Goal: Task Accomplishment & Management: Manage account settings

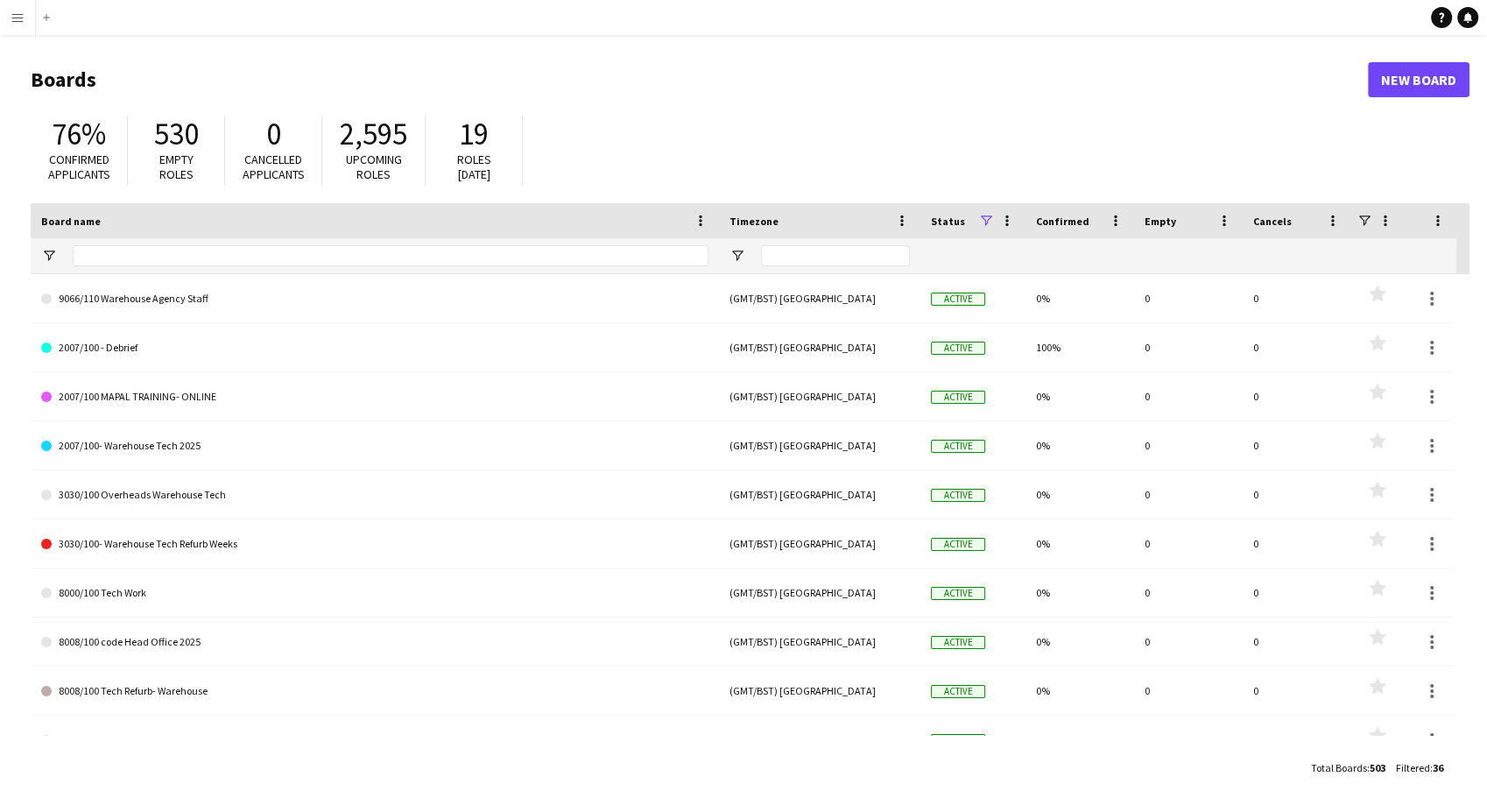
click at [13, 20] on app-icon "Menu" at bounding box center [17, 17] width 14 height 14
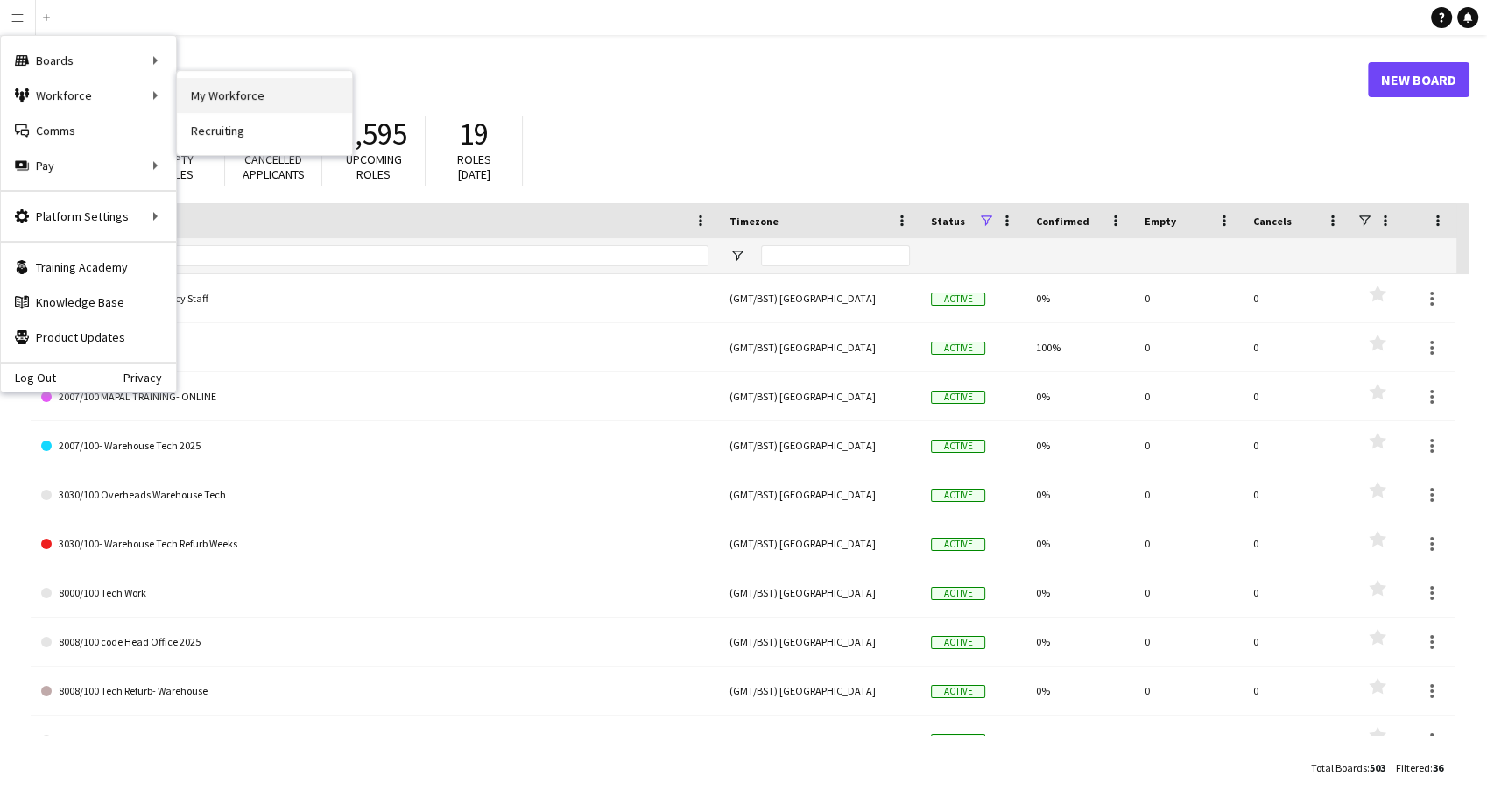
click at [281, 93] on link "My Workforce" at bounding box center [264, 95] width 175 height 35
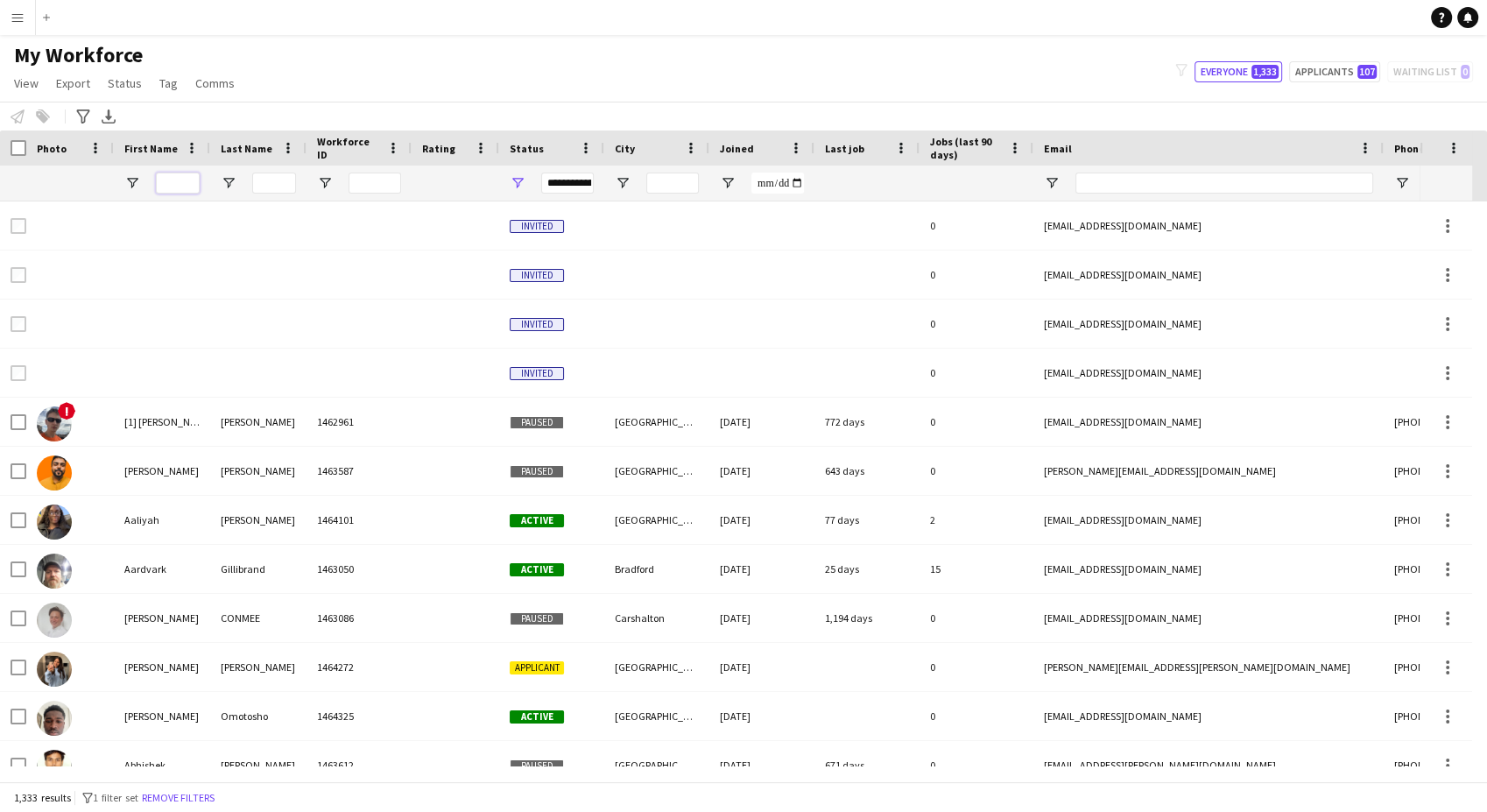
click at [191, 189] on input "First Name Filter Input" at bounding box center [178, 182] width 44 height 21
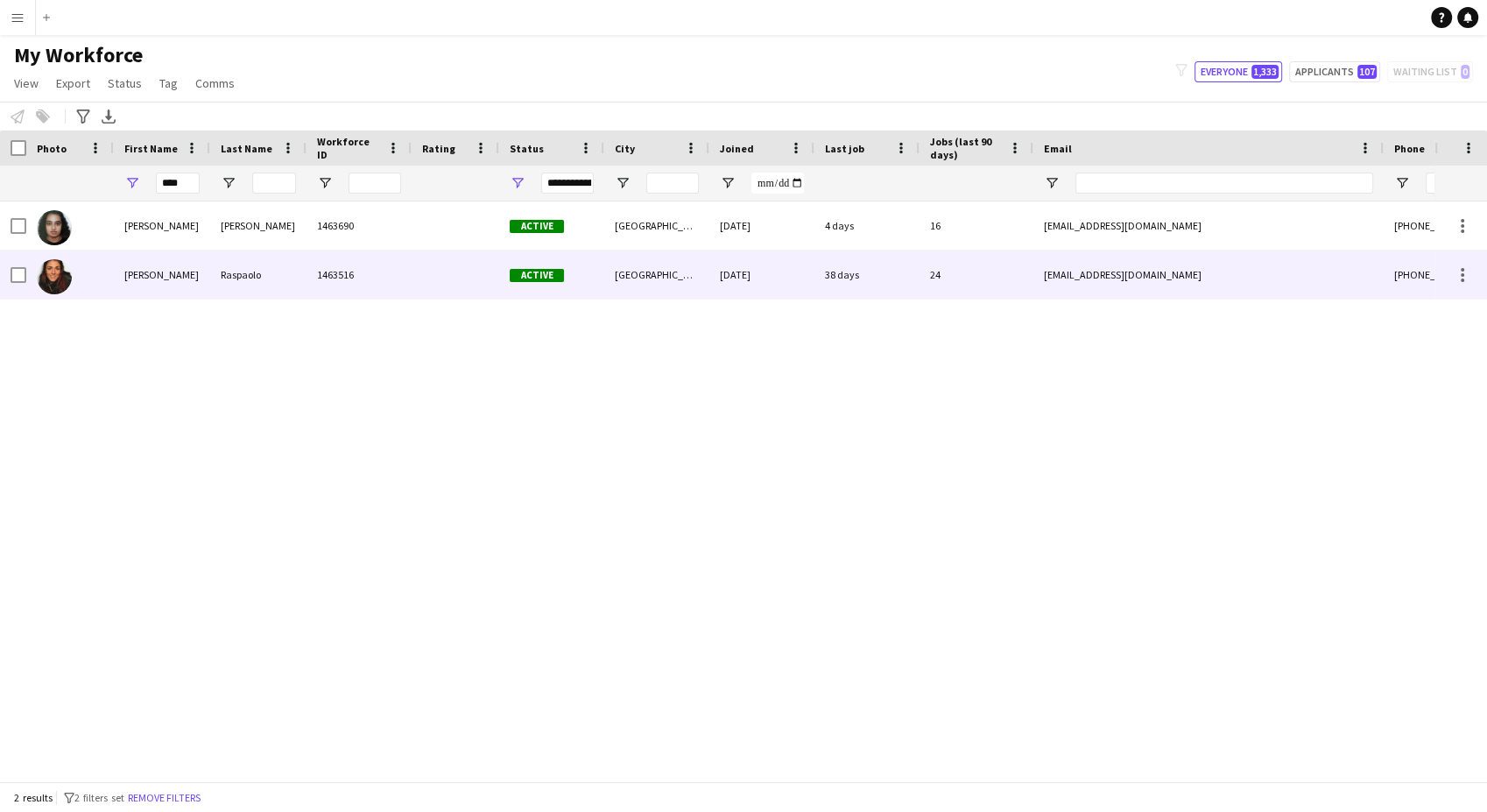
click at [203, 280] on div "Silvia Daniela" at bounding box center [161, 274] width 96 height 48
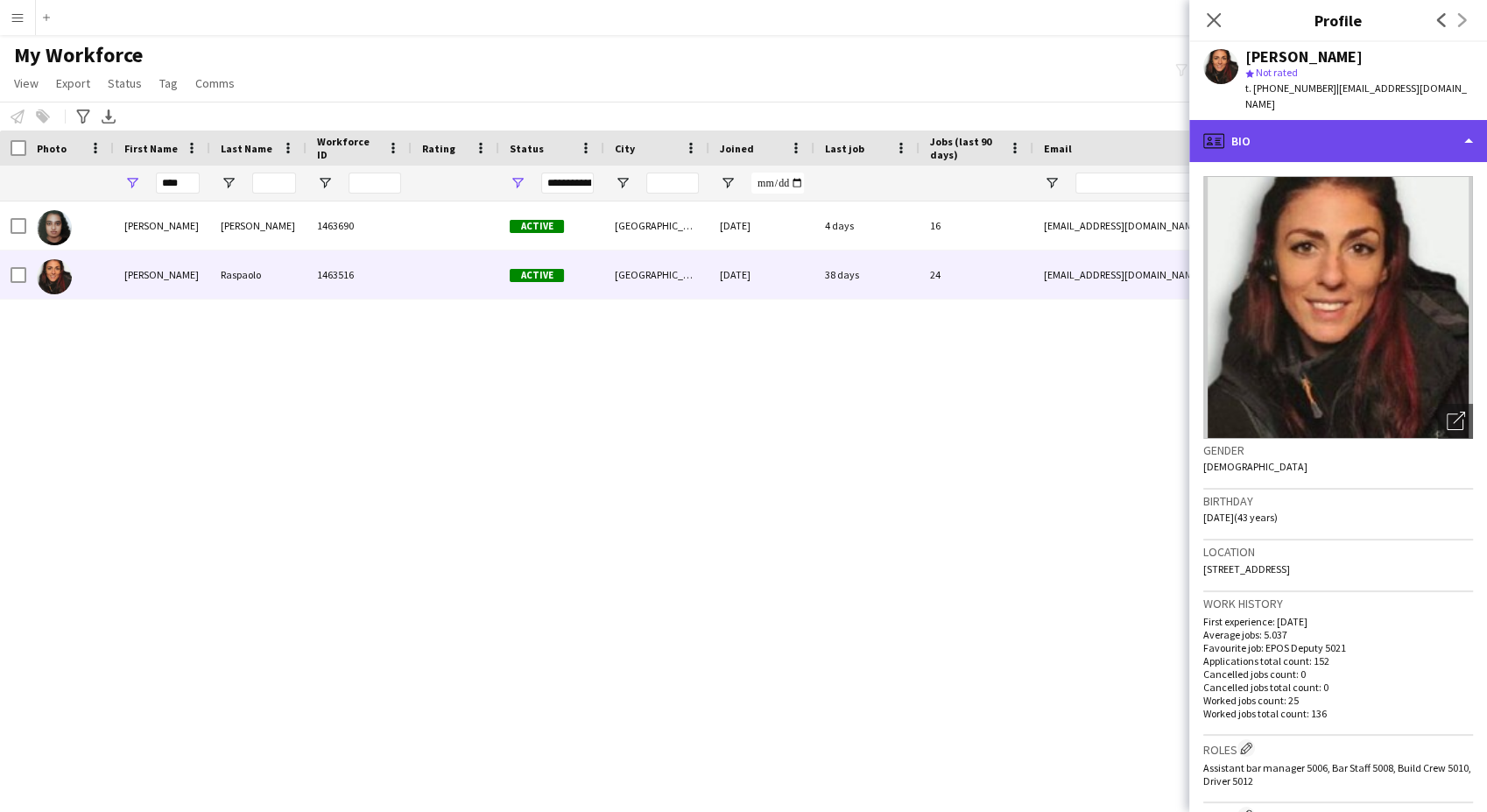
click at [1377, 122] on div "profile Bio" at bounding box center [1338, 141] width 298 height 42
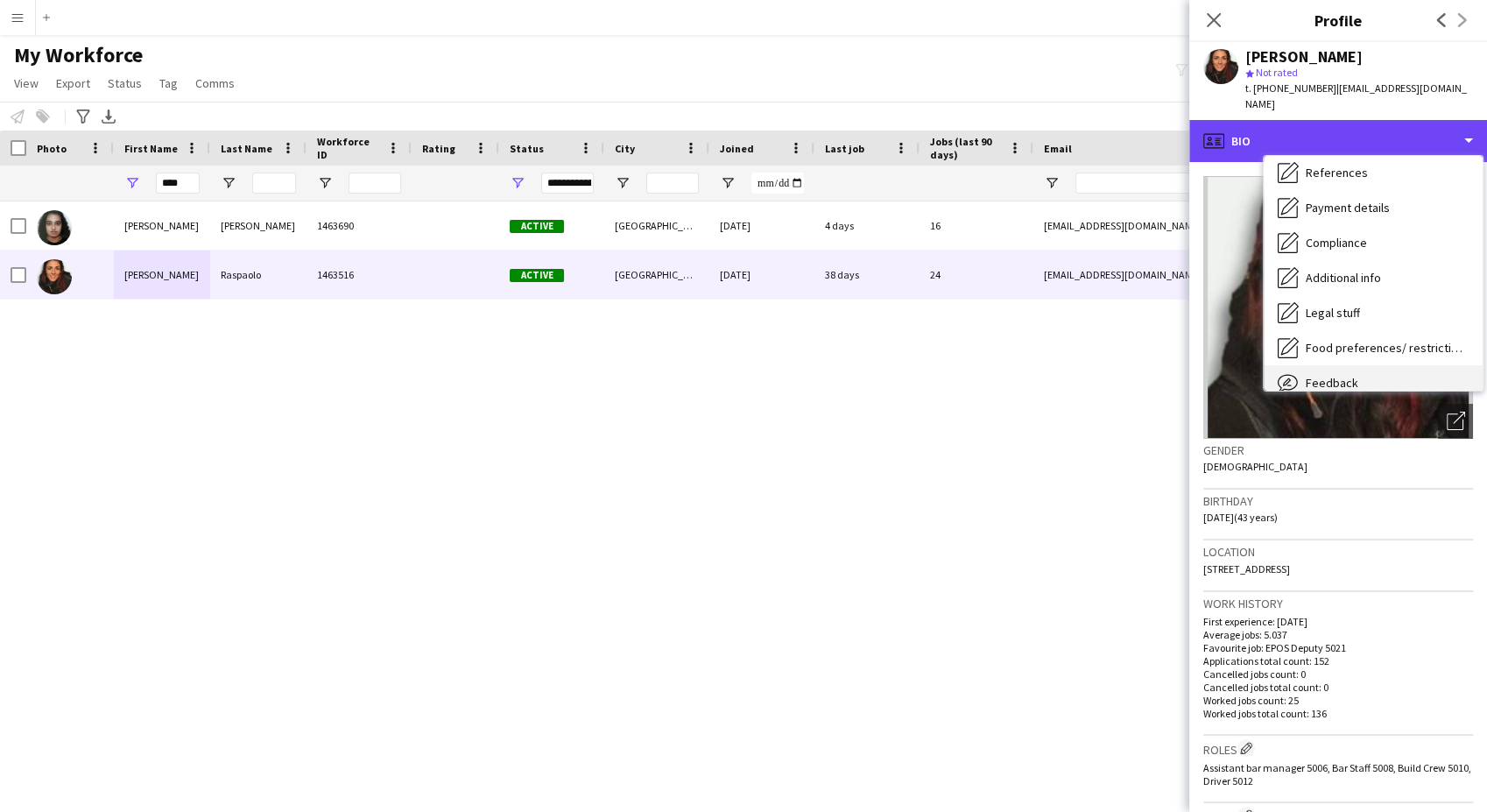
scroll to position [234, 0]
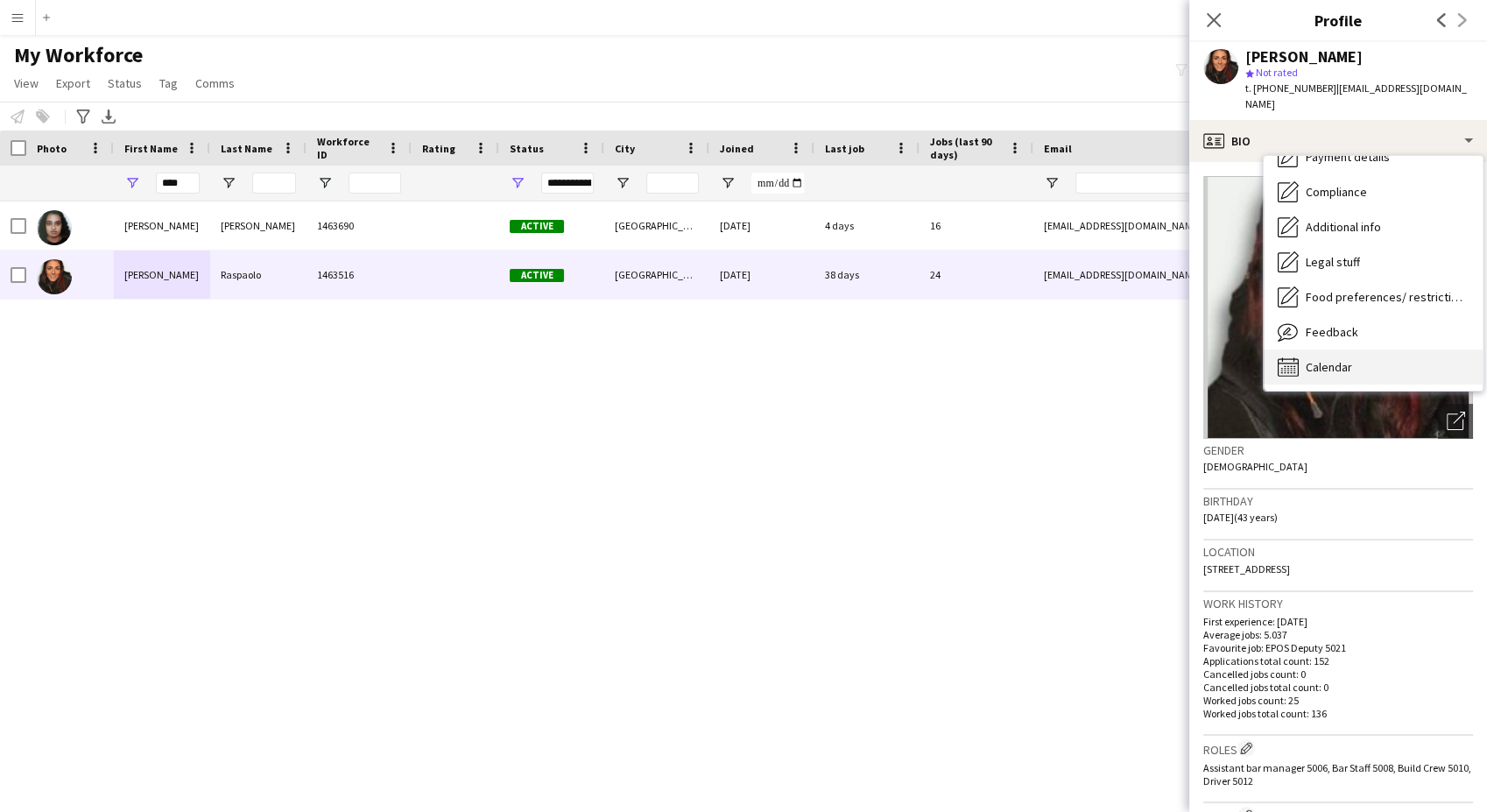
click at [1359, 349] on div "Calendar Calendar" at bounding box center [1373, 367] width 219 height 35
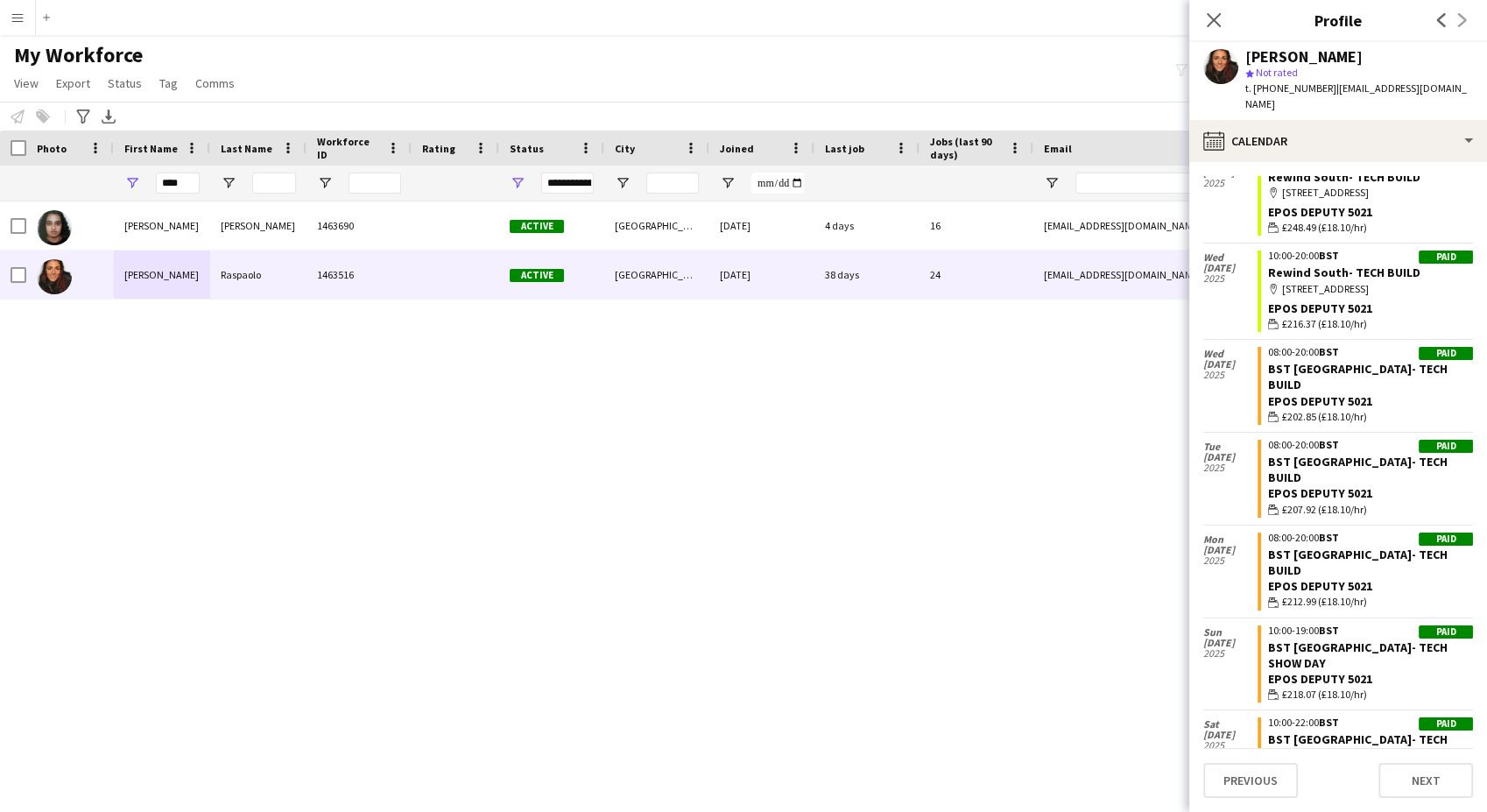
scroll to position [1135, 0]
drag, startPoint x: 174, startPoint y: 181, endPoint x: 95, endPoint y: 179, distance: 79.0
click at [95, 180] on div "****" at bounding box center [949, 182] width 1899 height 35
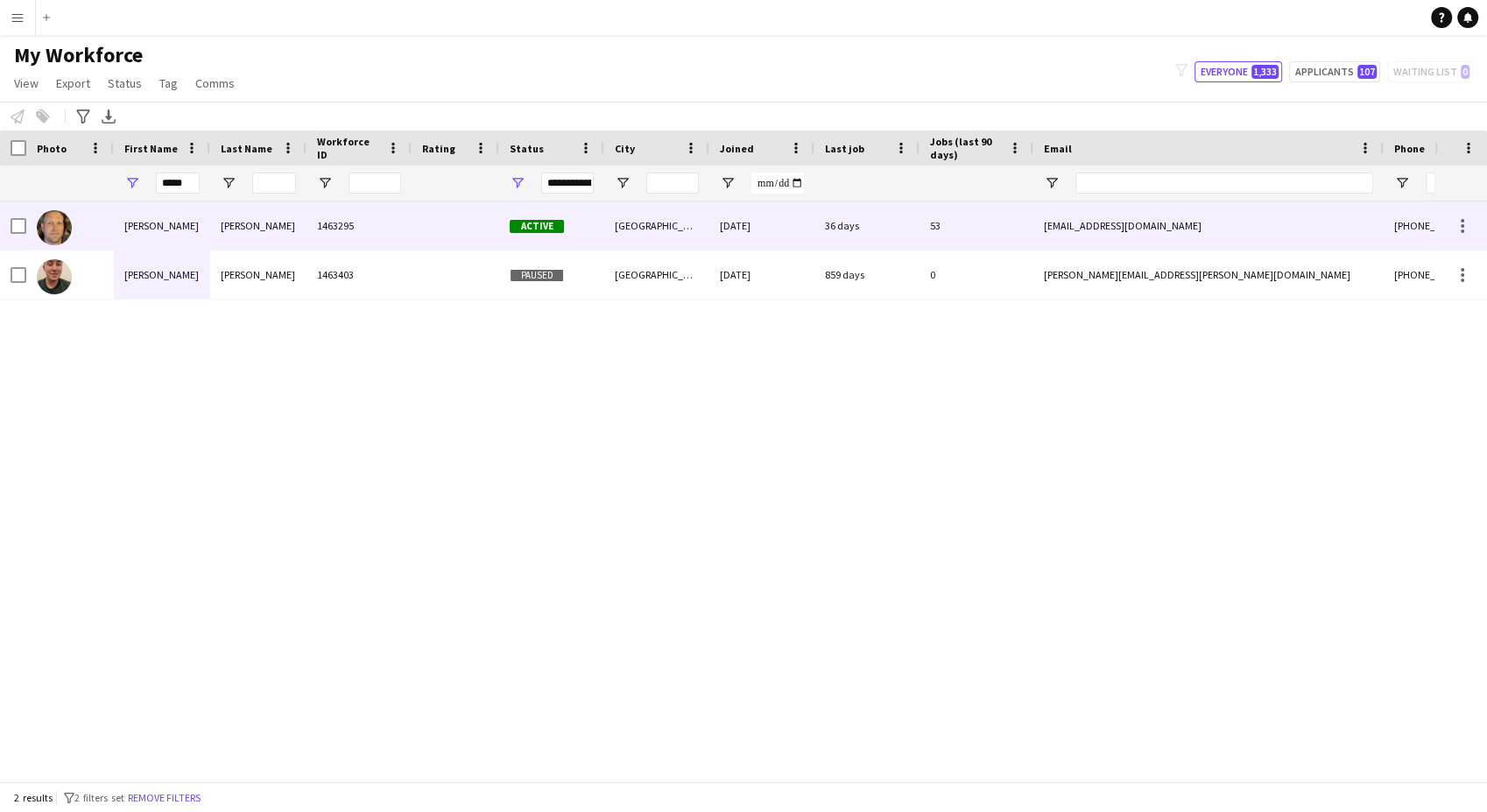
click at [158, 217] on div "Arron" at bounding box center [161, 225] width 96 height 48
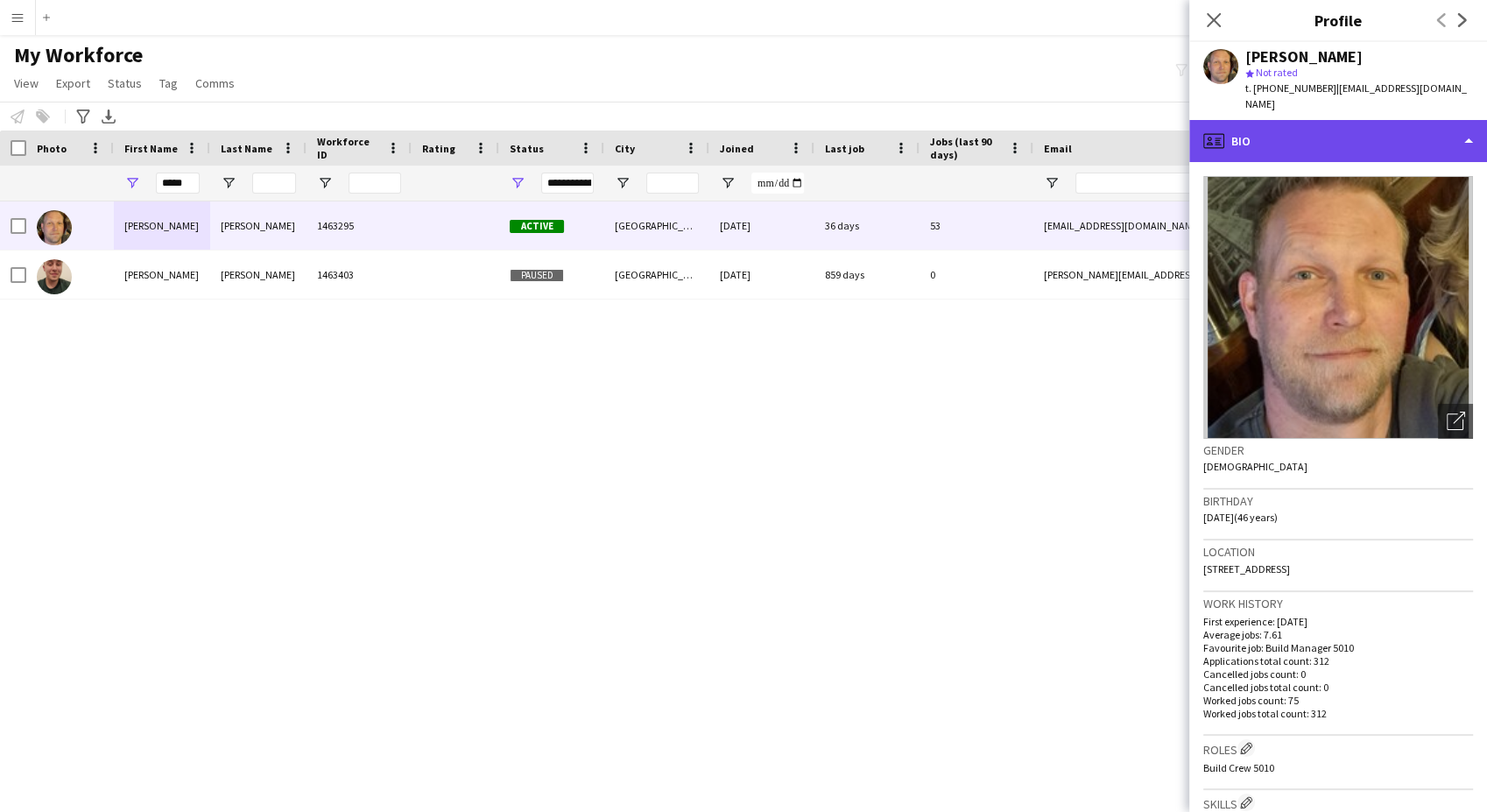
click at [1306, 134] on div "profile Bio" at bounding box center [1338, 141] width 298 height 42
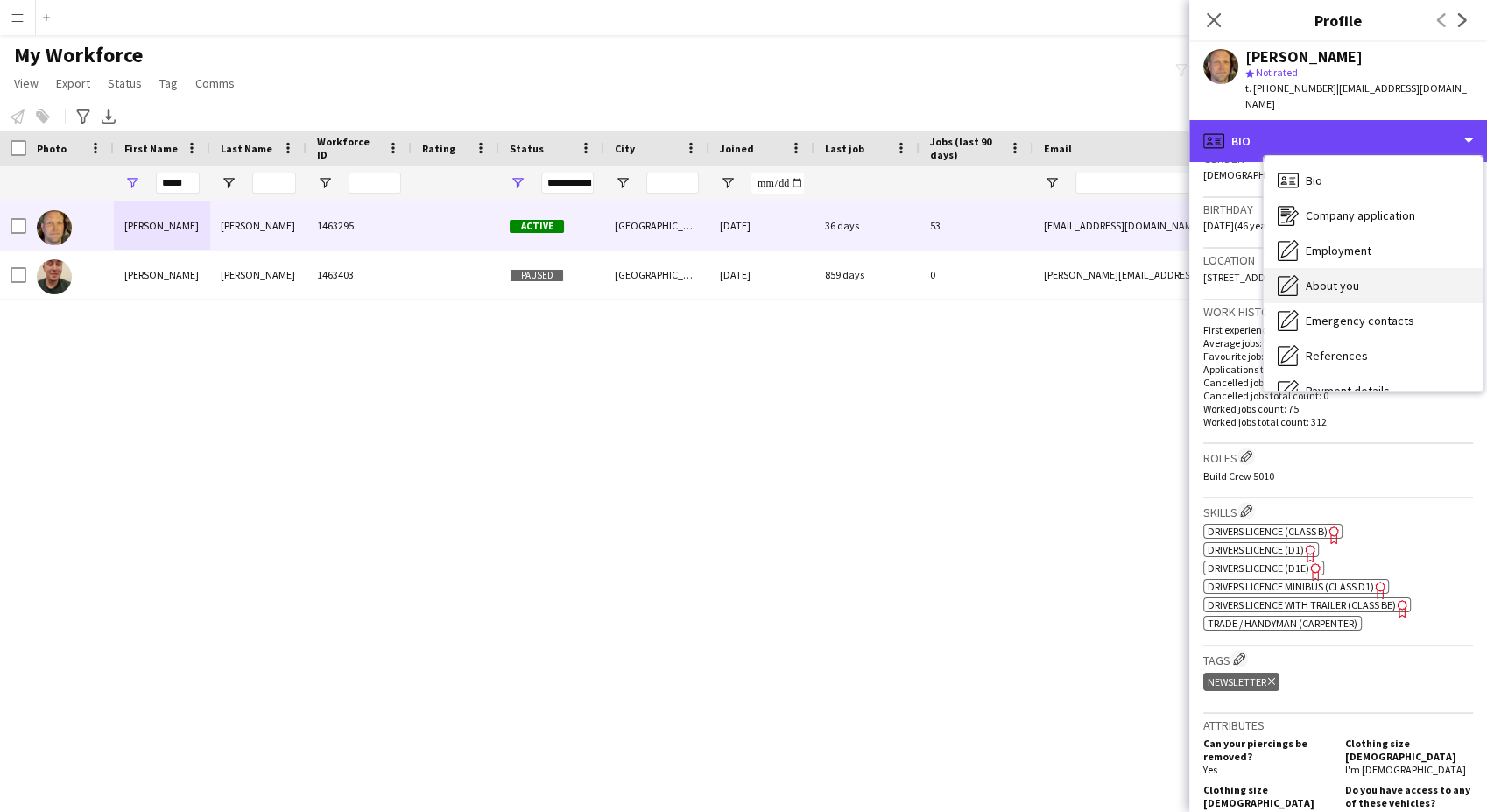
scroll to position [234, 0]
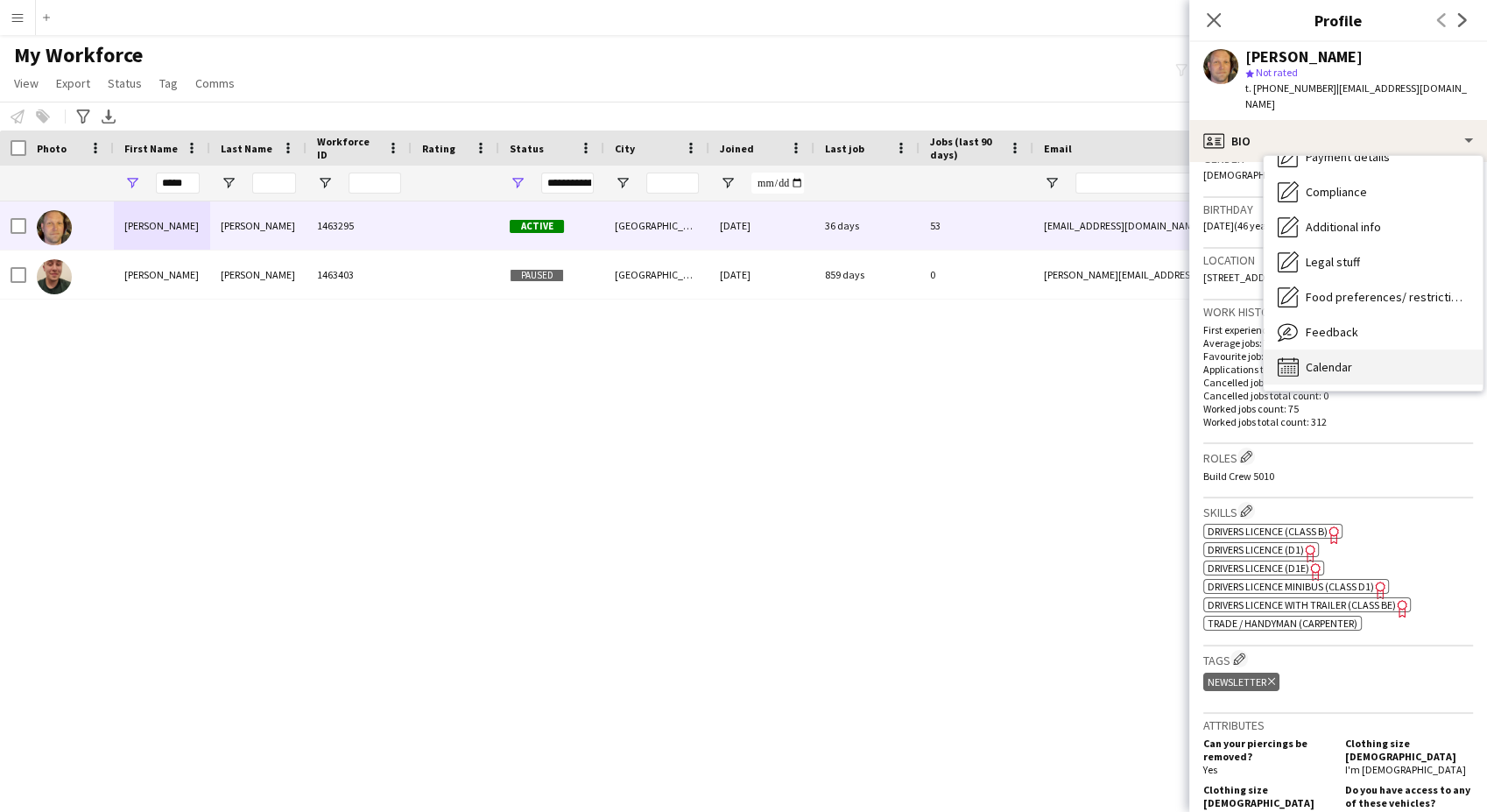
click at [1325, 359] on span "Calendar" at bounding box center [1328, 367] width 46 height 15
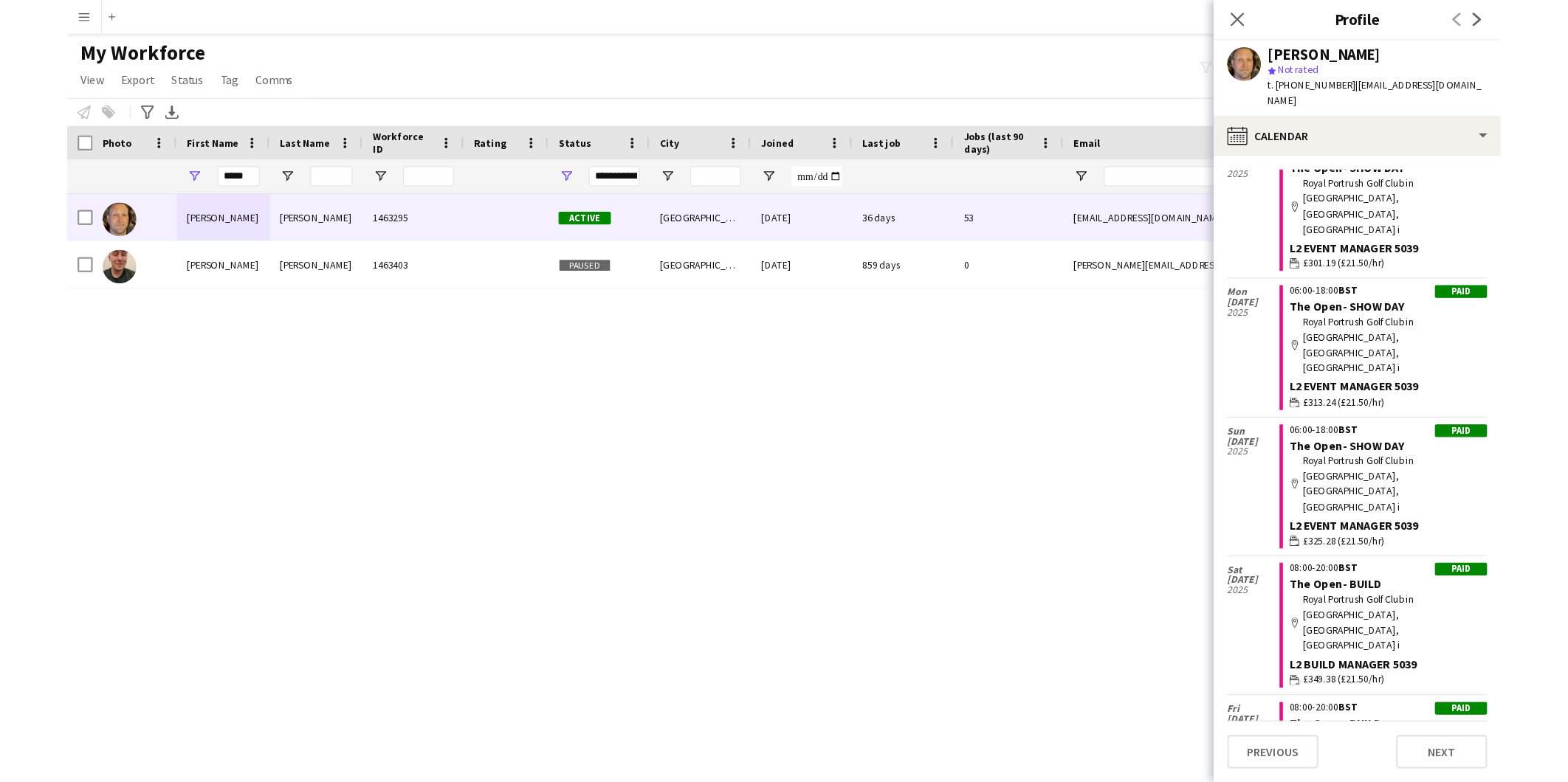
scroll to position [5097, 0]
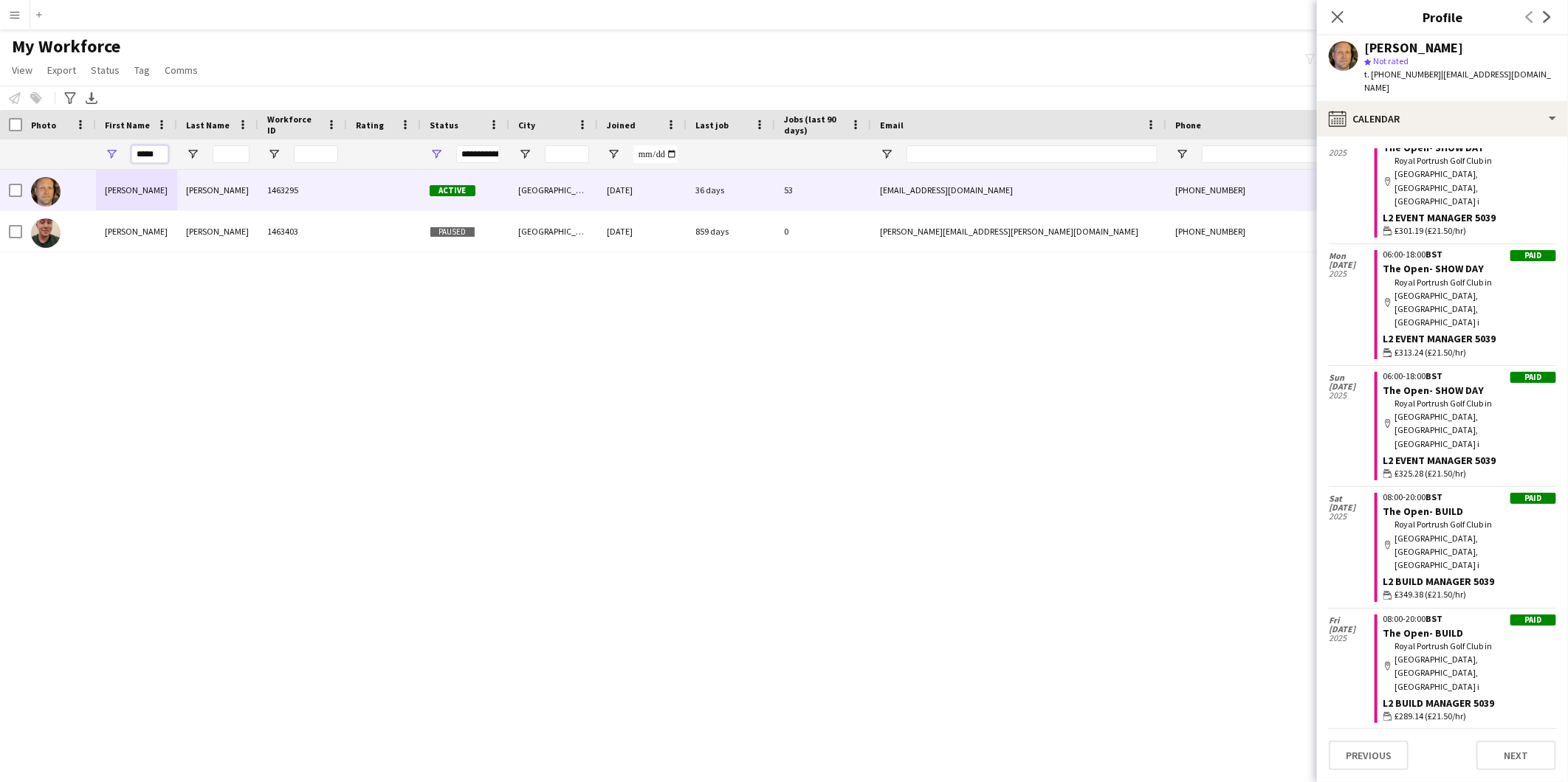
click at [152, 160] on input "*****" at bounding box center [150, 154] width 37 height 18
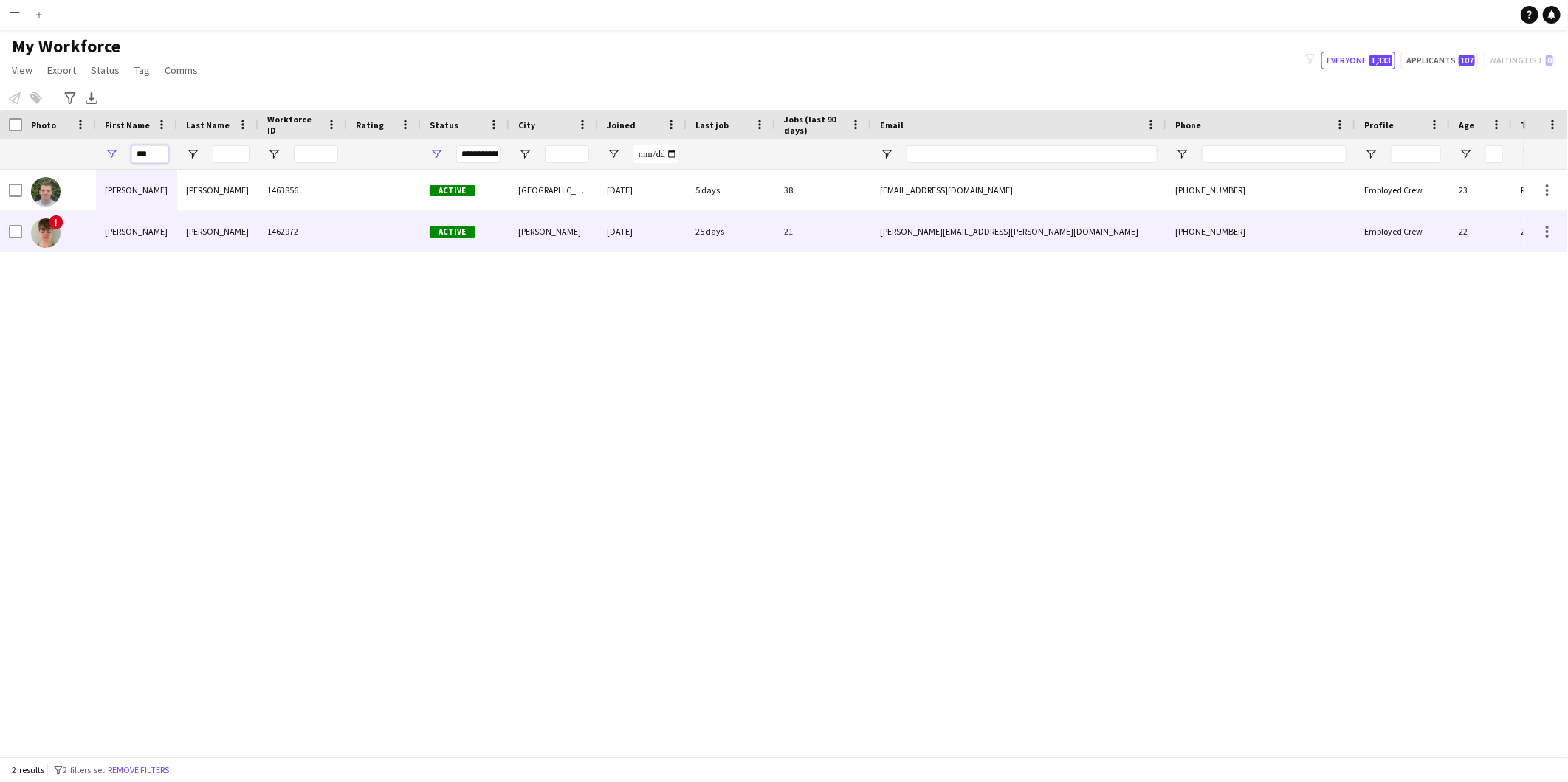
type input "***"
click at [135, 248] on div "Ned" at bounding box center [136, 231] width 81 height 41
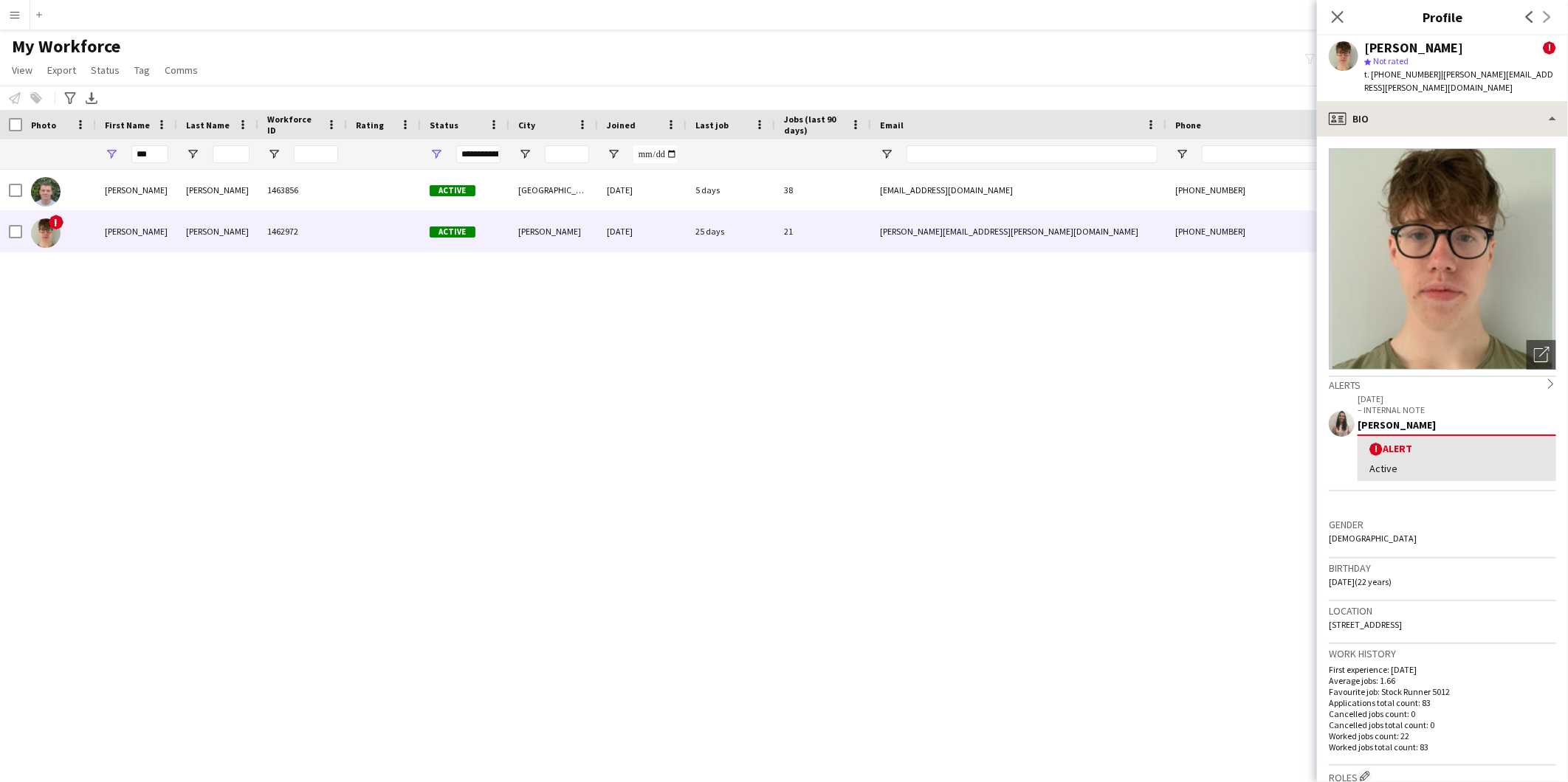
drag, startPoint x: 1459, startPoint y: 83, endPoint x: 1456, endPoint y: 91, distance: 8.5
click at [1253, 84] on div "Ned Sowden ! star Not rated t. +4407518720215 | ned.sowden@googlemail.com" at bounding box center [1443, 68] width 251 height 66
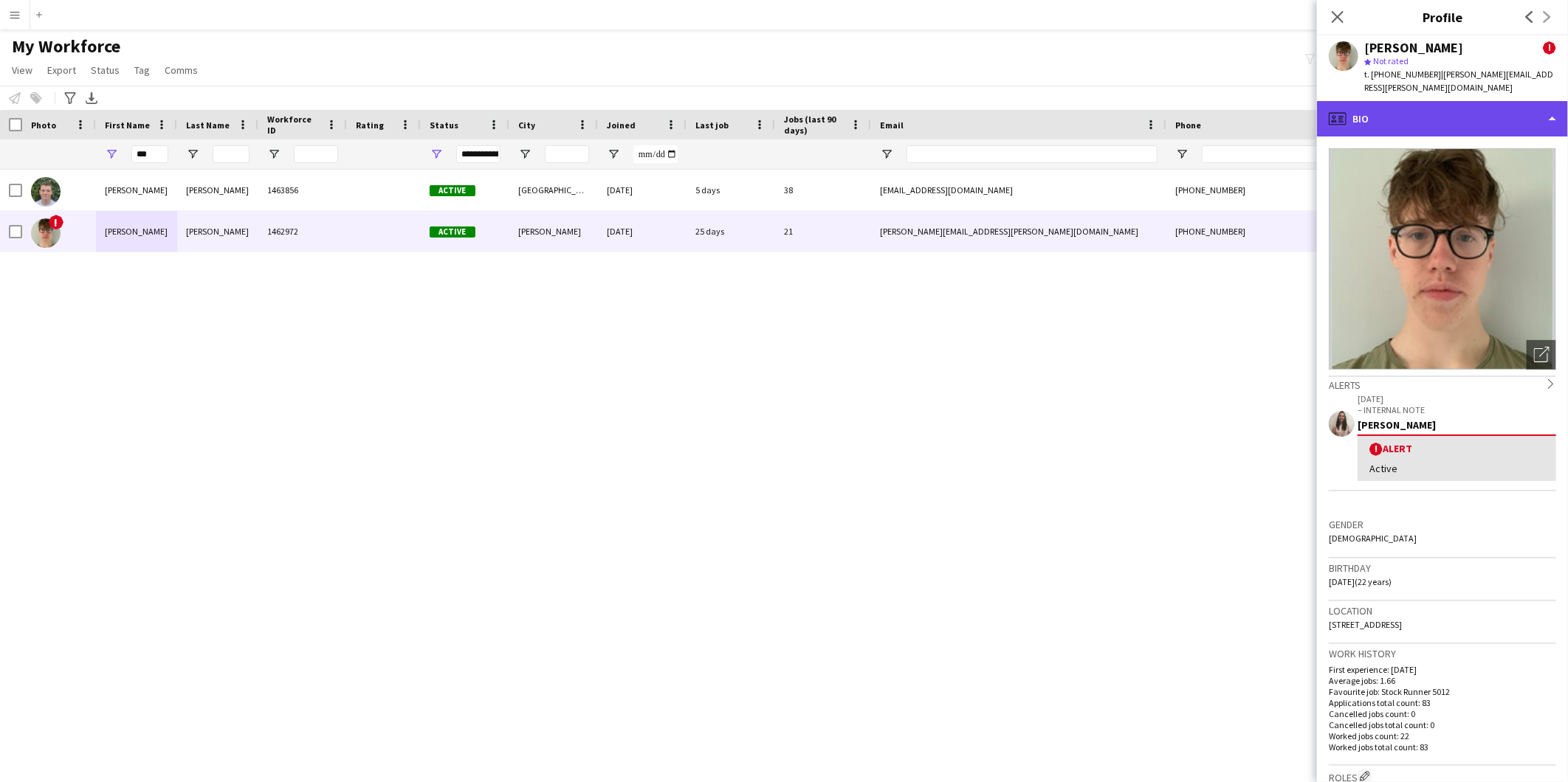
click at [1253, 105] on div "profile Bio" at bounding box center [1443, 118] width 251 height 35
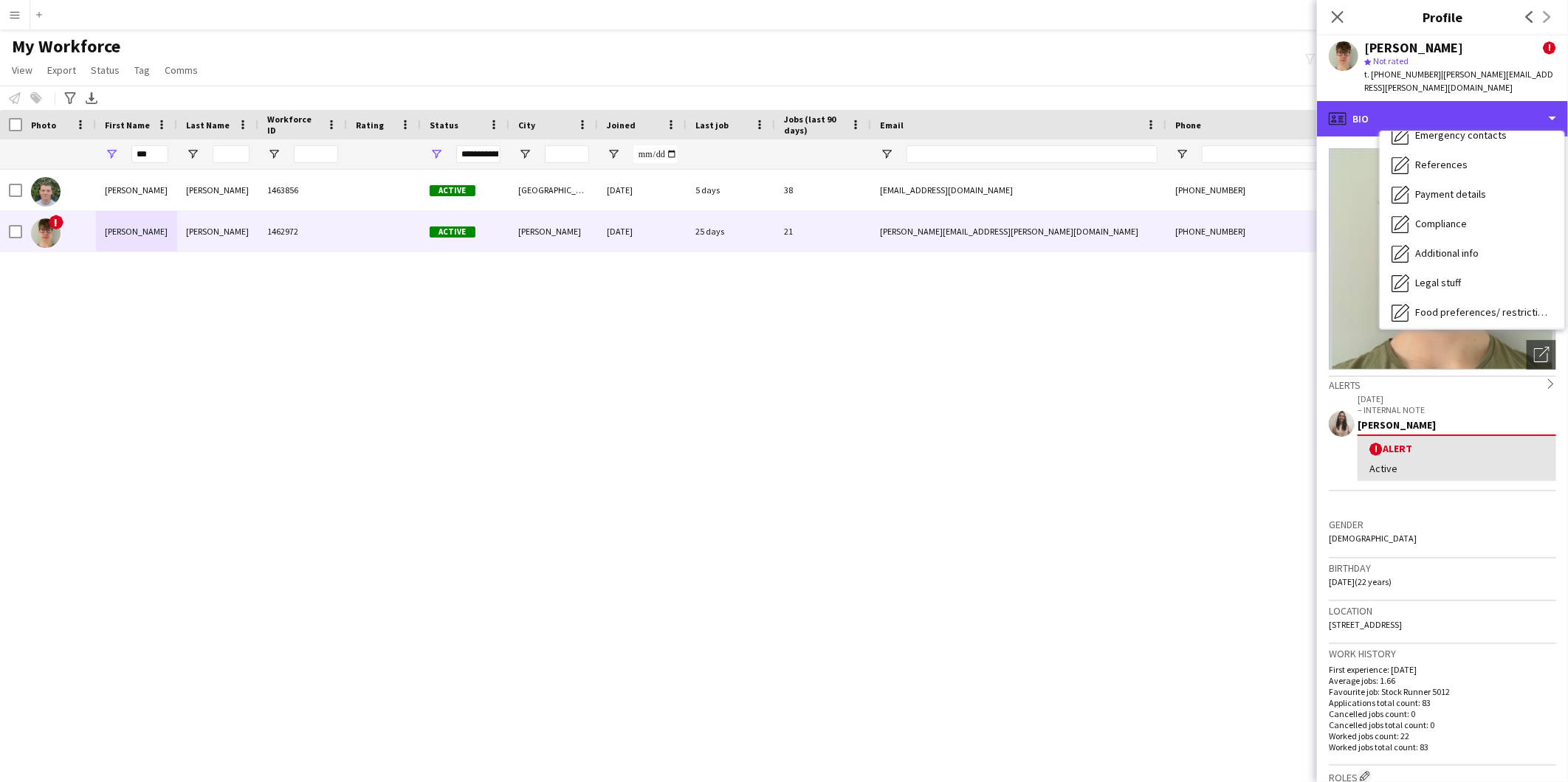
scroll to position [196, 0]
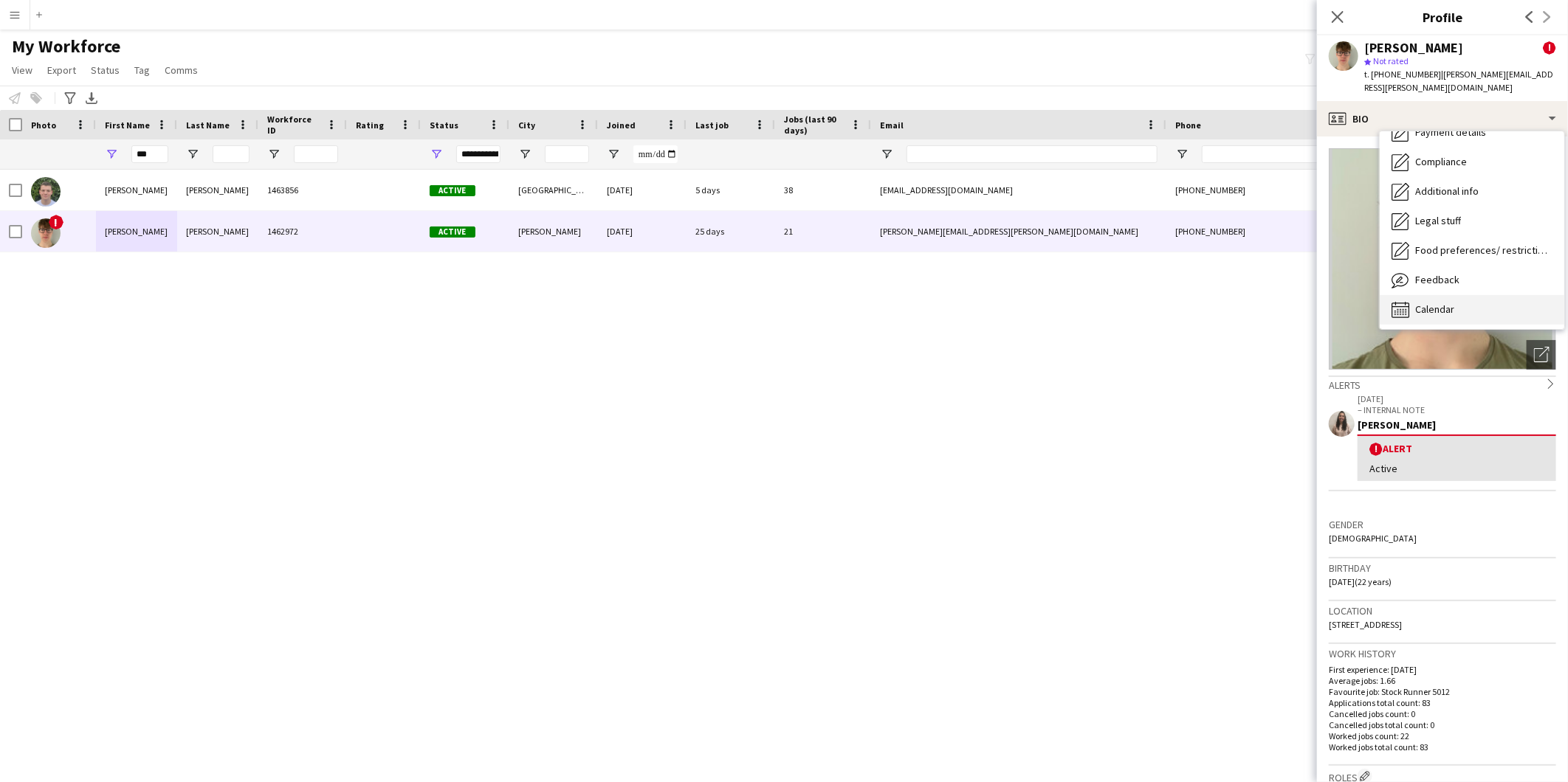
click at [1253, 303] on span "Calendar" at bounding box center [1435, 309] width 39 height 13
